Goal: Task Accomplishment & Management: Complete application form

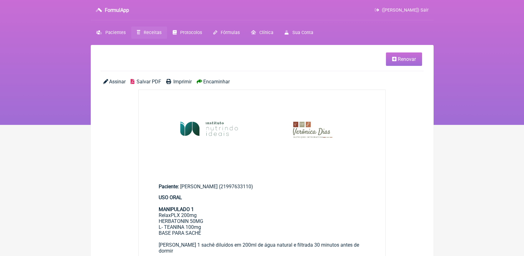
click at [150, 32] on span "Receitas" at bounding box center [153, 32] width 18 height 5
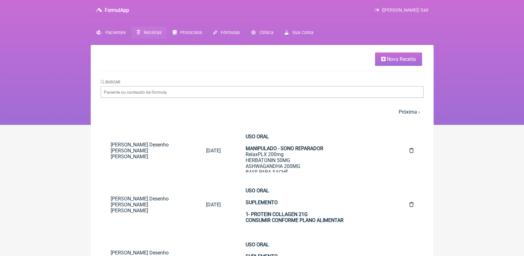
click at [376, 57] on link "Nova Receita" at bounding box center [398, 58] width 47 height 13
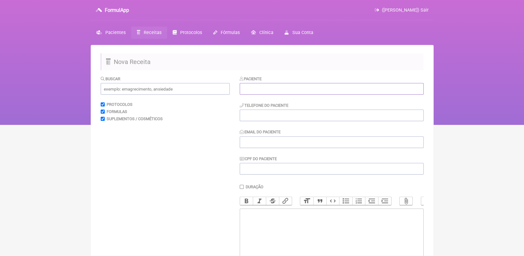
click at [287, 88] on input "text" at bounding box center [332, 89] width 184 height 12
paste input "[PERSON_NAME] Codeço [PERSON_NAME] [PERSON_NAME]"
click at [285, 118] on input "tel" at bounding box center [332, 115] width 184 height 12
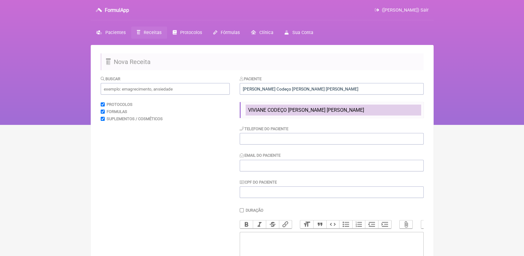
click at [275, 111] on span "VIVIANE CODEÇO [PERSON_NAME] [PERSON_NAME]" at bounding box center [306, 110] width 116 height 6
type input "VIVIANE CODEÇO [PERSON_NAME] [PERSON_NAME]"
type input "21985337588"
type input "[EMAIL_ADDRESS][DOMAIN_NAME]"
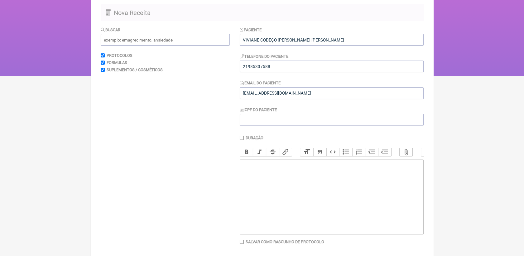
scroll to position [69, 0]
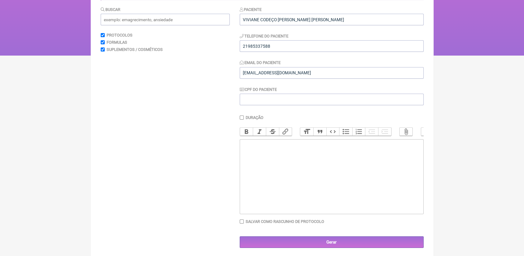
click at [276, 163] on trix-editor at bounding box center [332, 176] width 184 height 75
drag, startPoint x: 279, startPoint y: 162, endPoint x: 215, endPoint y: 143, distance: 67.7
click at [215, 143] on form "Buscar Protocolos Formulas Suplementos / Cosméticos Paciente VIVIANE CODEÇO [PE…" at bounding box center [262, 127] width 323 height 242
click at [249, 132] on button "Bold" at bounding box center [246, 132] width 13 height 8
click at [288, 163] on div "USO ORAL MANIPULADO 1" at bounding box center [331, 153] width 177 height 24
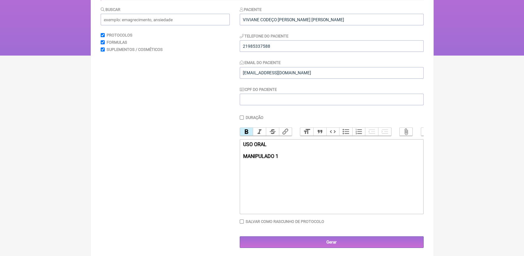
type trix-editor "<div><strong>USO ORAL<br><br>MANIPULADO 1<br></strong><br><br></div>"
click at [166, 17] on input "text" at bounding box center [165, 20] width 129 height 12
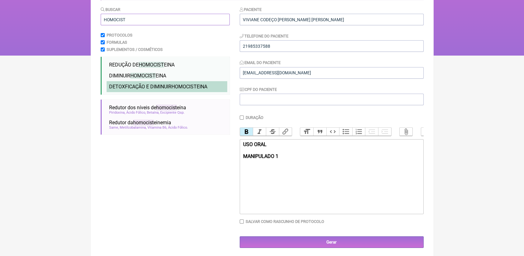
type input "HOMOCIST"
click at [180, 89] on span "HOMOCIST" at bounding box center [184, 87] width 25 height 6
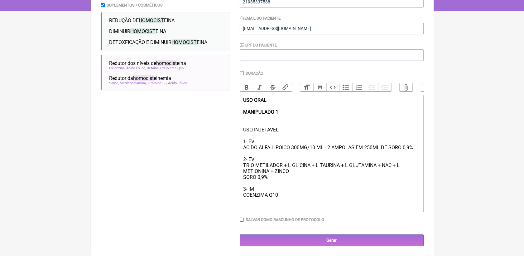
scroll to position [124, 0]
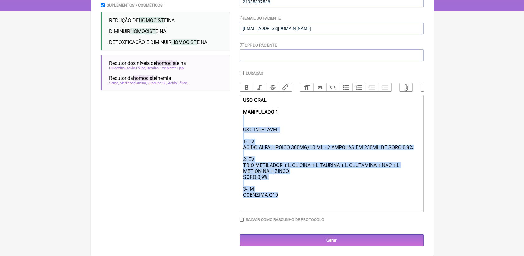
drag, startPoint x: 285, startPoint y: 195, endPoint x: 237, endPoint y: 122, distance: 87.6
click at [237, 122] on form "Buscar HOMOCIST Protocolos Formulas Suplementos / Cosméticos REDUÇÃO DE HOMOCIS…" at bounding box center [262, 104] width 323 height 284
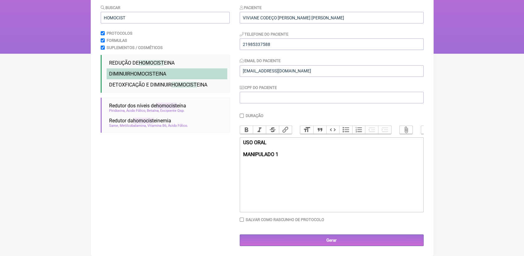
click at [167, 68] on li "DIMINUIR HOMOCIST EINA homocist eina oral" at bounding box center [167, 73] width 121 height 11
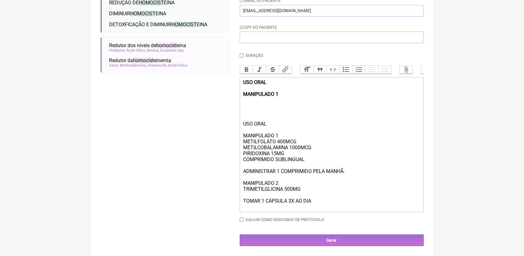
scroll to position [107, 0]
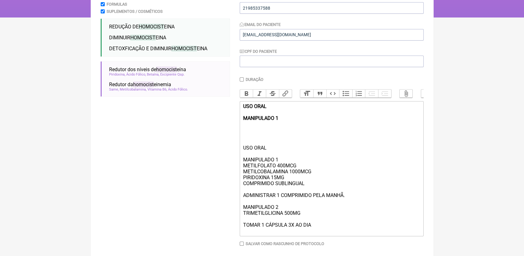
click at [244, 132] on div "USO ORAL MANIPULADO 1" at bounding box center [331, 123] width 177 height 41
drag, startPoint x: 244, startPoint y: 113, endPoint x: 293, endPoint y: 131, distance: 52.1
click at [293, 131] on div "USO ORAL MANIPULADO 1" at bounding box center [331, 123] width 177 height 41
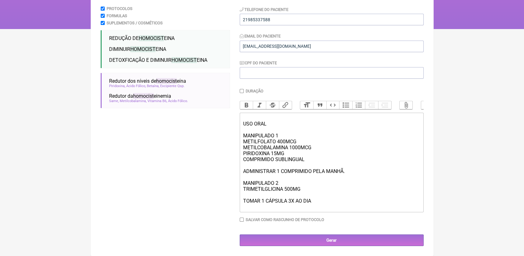
scroll to position [100, 0]
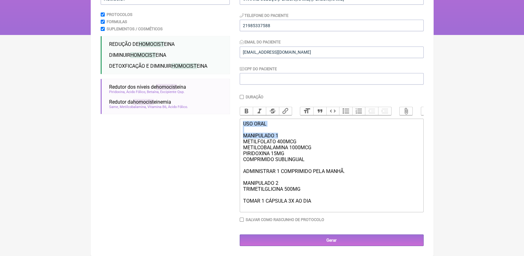
drag, startPoint x: 242, startPoint y: 120, endPoint x: 282, endPoint y: 133, distance: 41.9
click at [284, 133] on trix-editor "USO ORAL MANIPULADO 1 METILFOLATO 400MCG METILCOBALAMINA 1000MCG [MEDICAL_DATA]…" at bounding box center [332, 166] width 184 height 94
click at [243, 107] on button "Bold" at bounding box center [246, 111] width 13 height 8
drag, startPoint x: 241, startPoint y: 181, endPoint x: 282, endPoint y: 183, distance: 41.2
click at [282, 183] on trix-editor "USO ORAL MANIPULADO 1 METILFOLATO 400MCG METILCOBALAMINA 1000MCG [MEDICAL_DATA]…" at bounding box center [332, 166] width 184 height 94
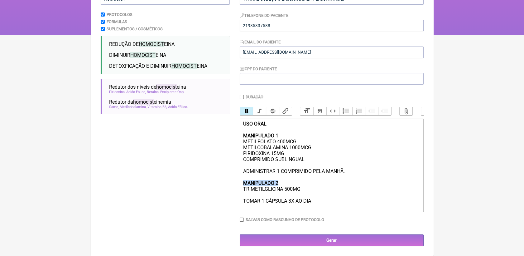
click at [245, 107] on button "Bold" at bounding box center [246, 111] width 13 height 8
click at [346, 198] on div "USO ORAL MANIPULADO 1 METILFOLATO 400MCG METILCOBALAMINA 1000MCG [MEDICAL_DATA]…" at bounding box center [331, 165] width 177 height 89
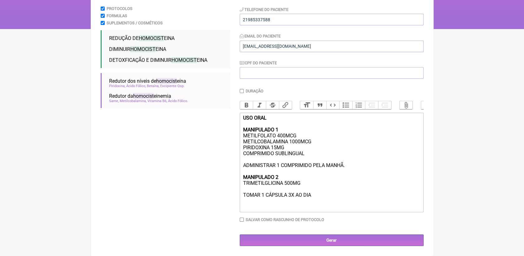
scroll to position [107, 0]
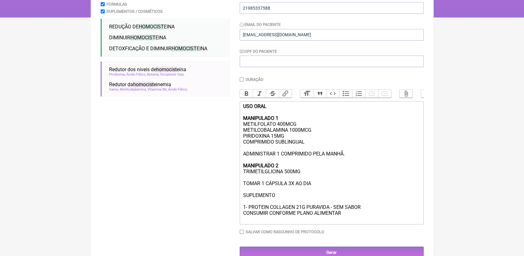
type trix-editor "<div><strong>USO ORAL<br><br>MANIPULADO 1</strong><br>METILFOLATO 400MCG<br>MET…"
drag, startPoint x: 244, startPoint y: 206, endPoint x: 364, endPoint y: 216, distance: 120.2
click at [364, 216] on div "USO ORAL MANIPULADO 1 METILFOLATO 400MCG METILCOBALAMINA 1000MCG [MEDICAL_DATA]…" at bounding box center [331, 162] width 177 height 119
click at [250, 94] on button "Bold" at bounding box center [246, 94] width 13 height 8
click at [410, 216] on div "USO ORAL MANIPULADO 1 METILFOLATO 400MCG METILCOBALAMINA 1000MCG [MEDICAL_DATA]…" at bounding box center [331, 162] width 177 height 119
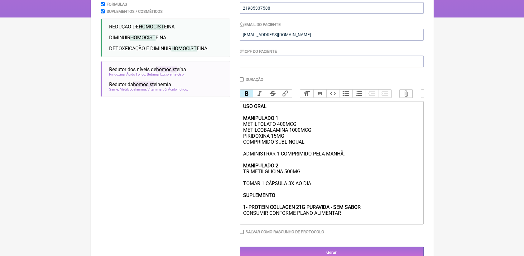
scroll to position [130, 0]
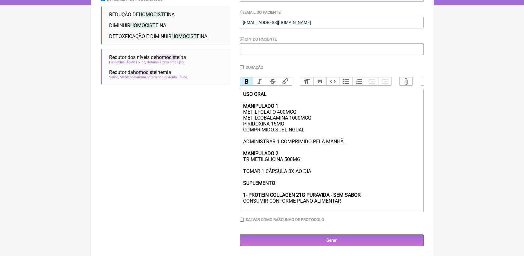
click at [387, 202] on div "USO ORAL MANIPULADO 1 METILFOLATO 400MCG METILCOBALAMINA 1000MCG [MEDICAL_DATA]…" at bounding box center [331, 150] width 177 height 119
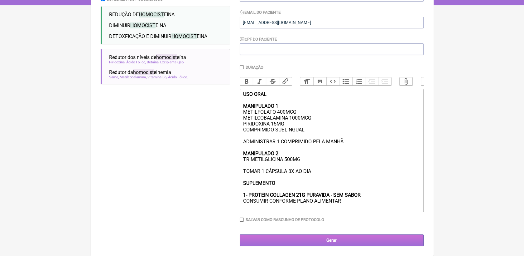
click at [373, 238] on input "Gerar" at bounding box center [332, 240] width 184 height 12
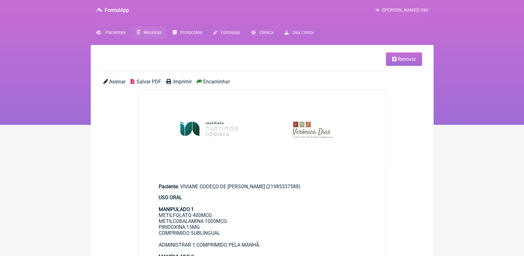
click at [152, 82] on span "Salvar PDF" at bounding box center [149, 82] width 25 height 6
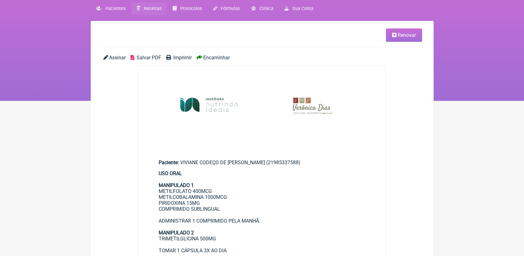
scroll to position [69, 0]
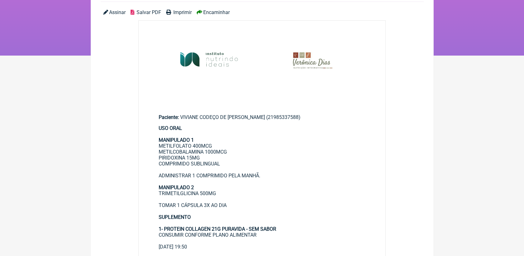
click at [329, 78] on img at bounding box center [262, 62] width 247 height 82
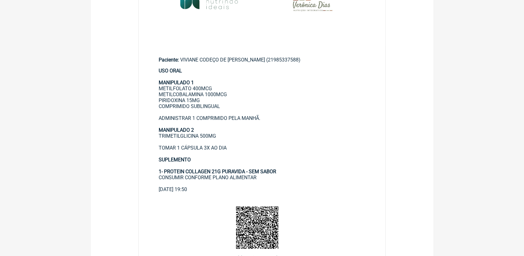
scroll to position [138, 0]
